Goal: Answer question/provide support

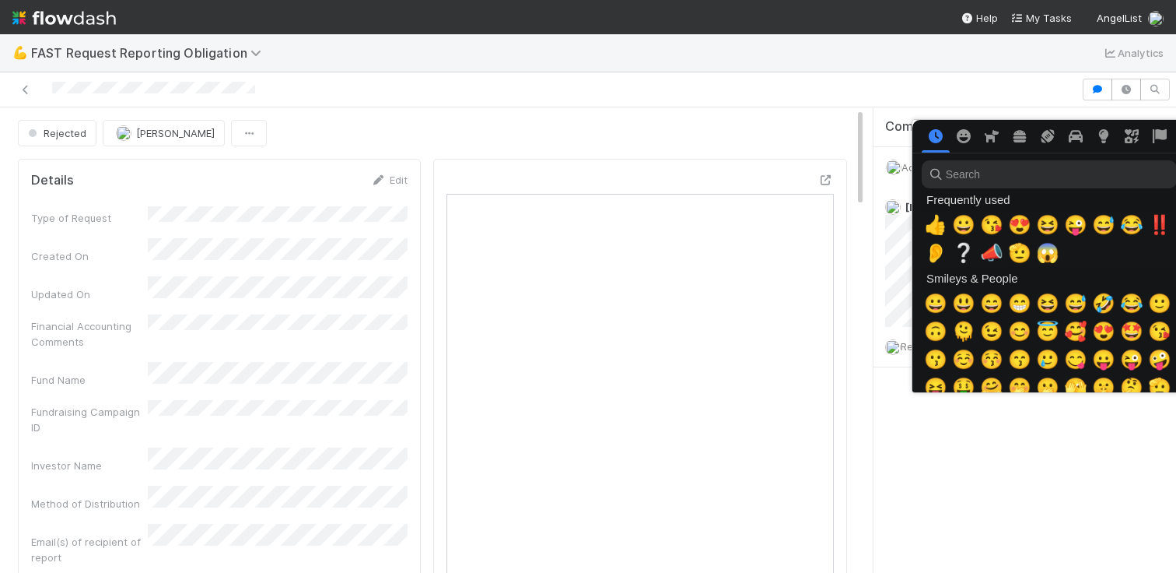
click at [880, 299] on div at bounding box center [588, 286] width 1176 height 573
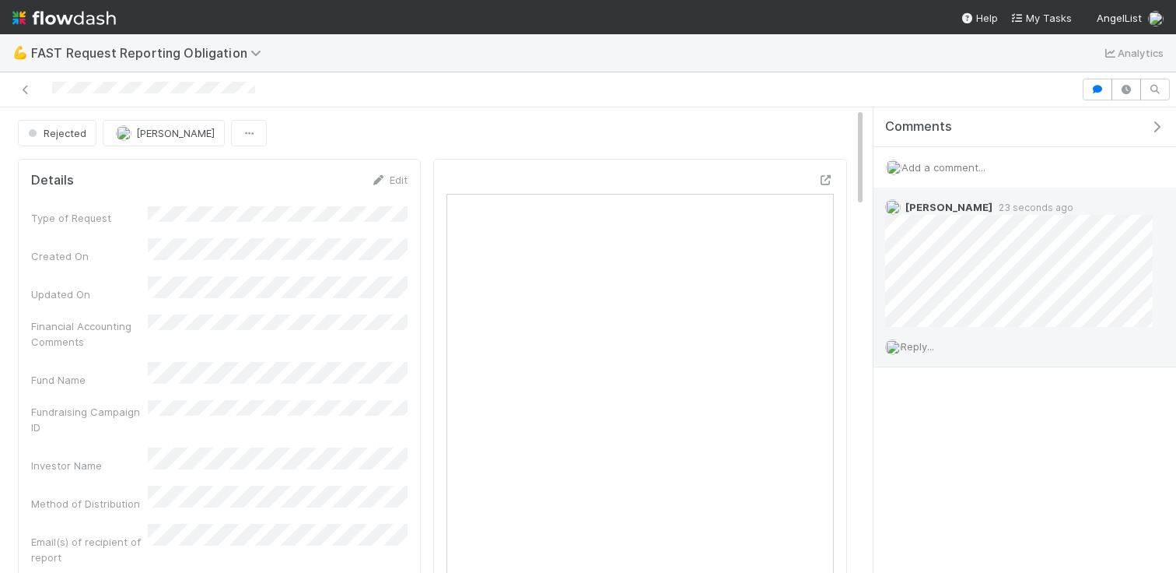
click at [948, 342] on div "Reply..." at bounding box center [1019, 346] width 291 height 39
click at [934, 345] on span "Reply..." at bounding box center [917, 346] width 33 height 12
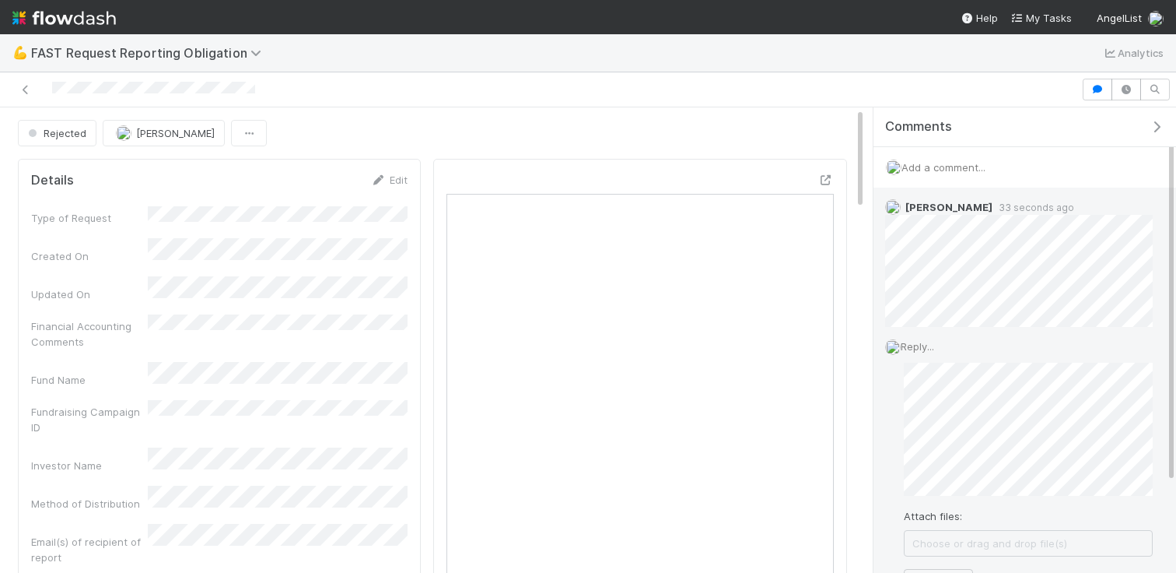
scroll to position [111, 0]
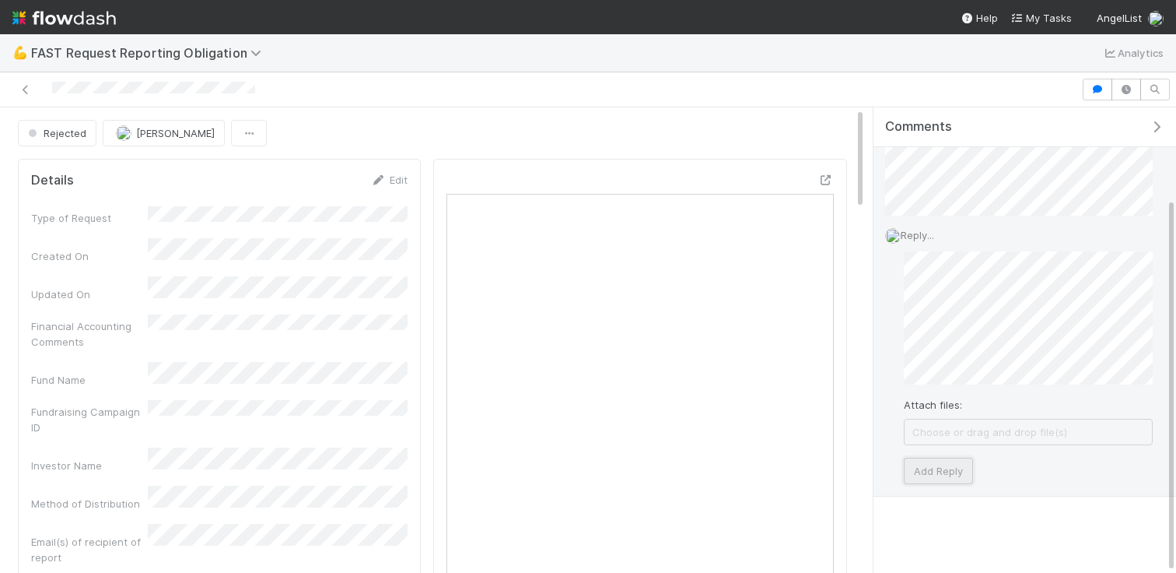
click at [933, 471] on button "Add Reply" at bounding box center [938, 470] width 69 height 26
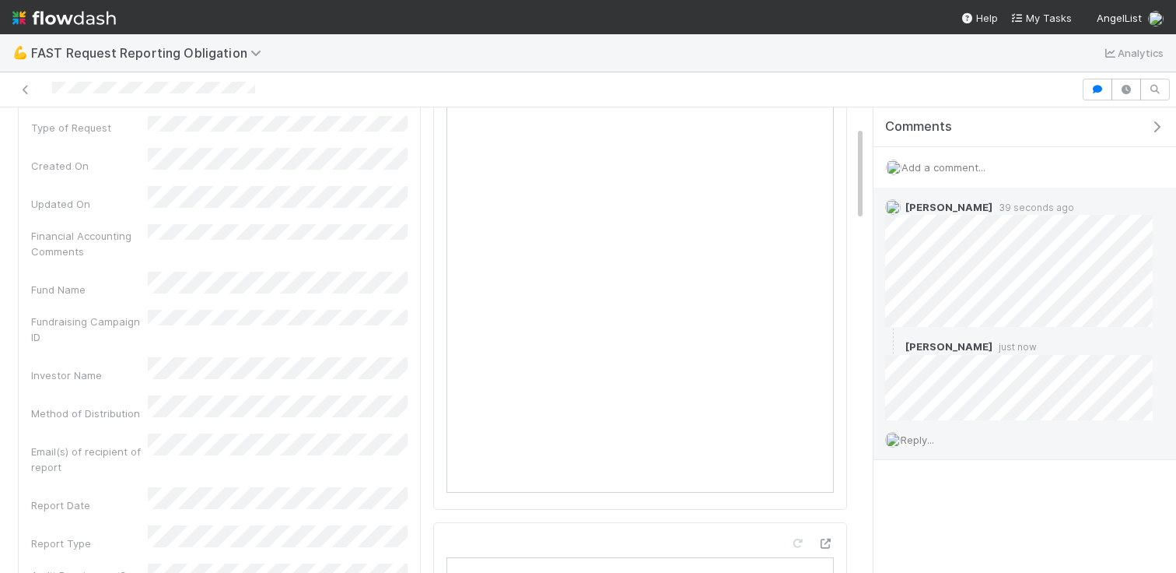
scroll to position [0, 0]
